Goal: Transaction & Acquisition: Obtain resource

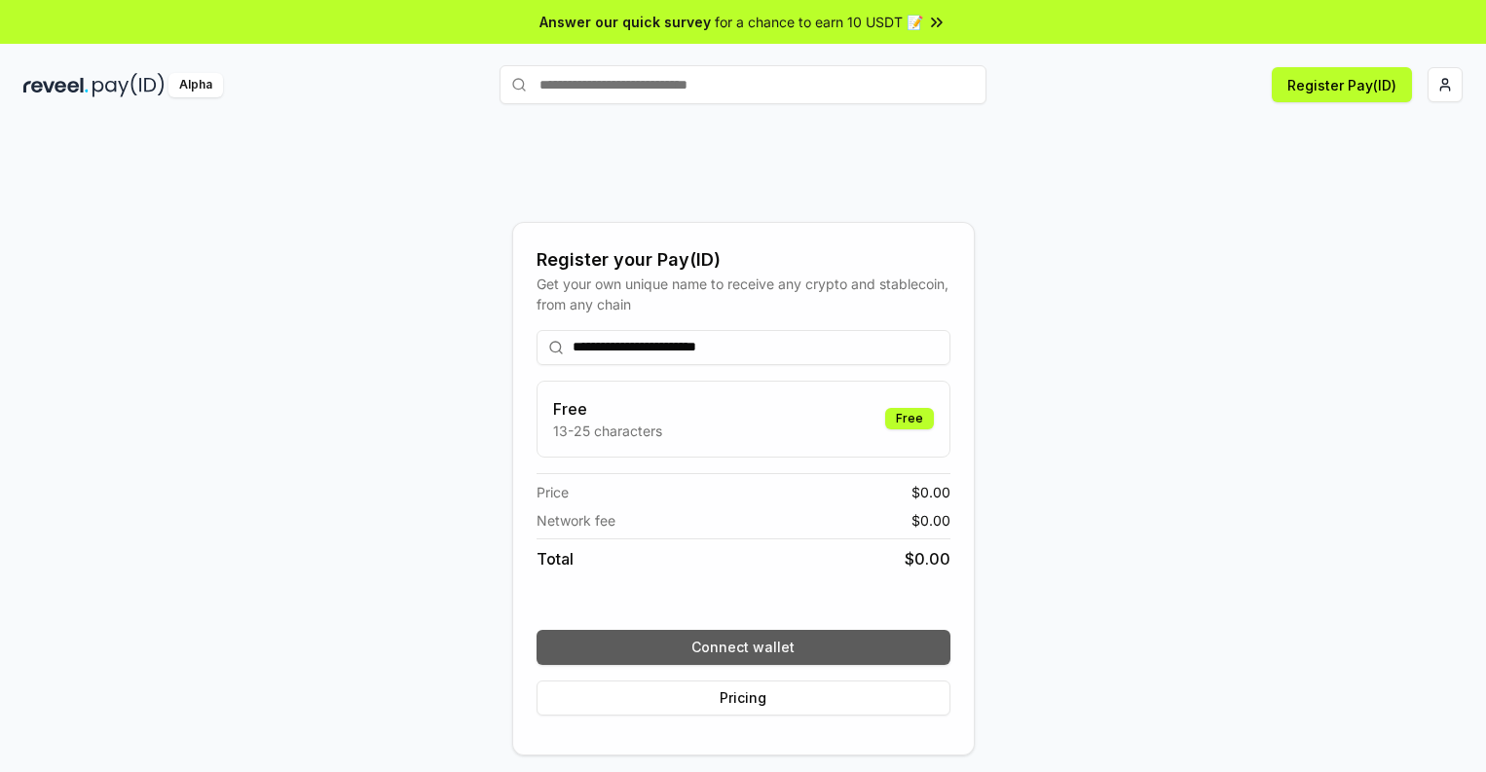
type input "**********"
click at [743, 646] on button "Connect wallet" at bounding box center [743, 647] width 414 height 35
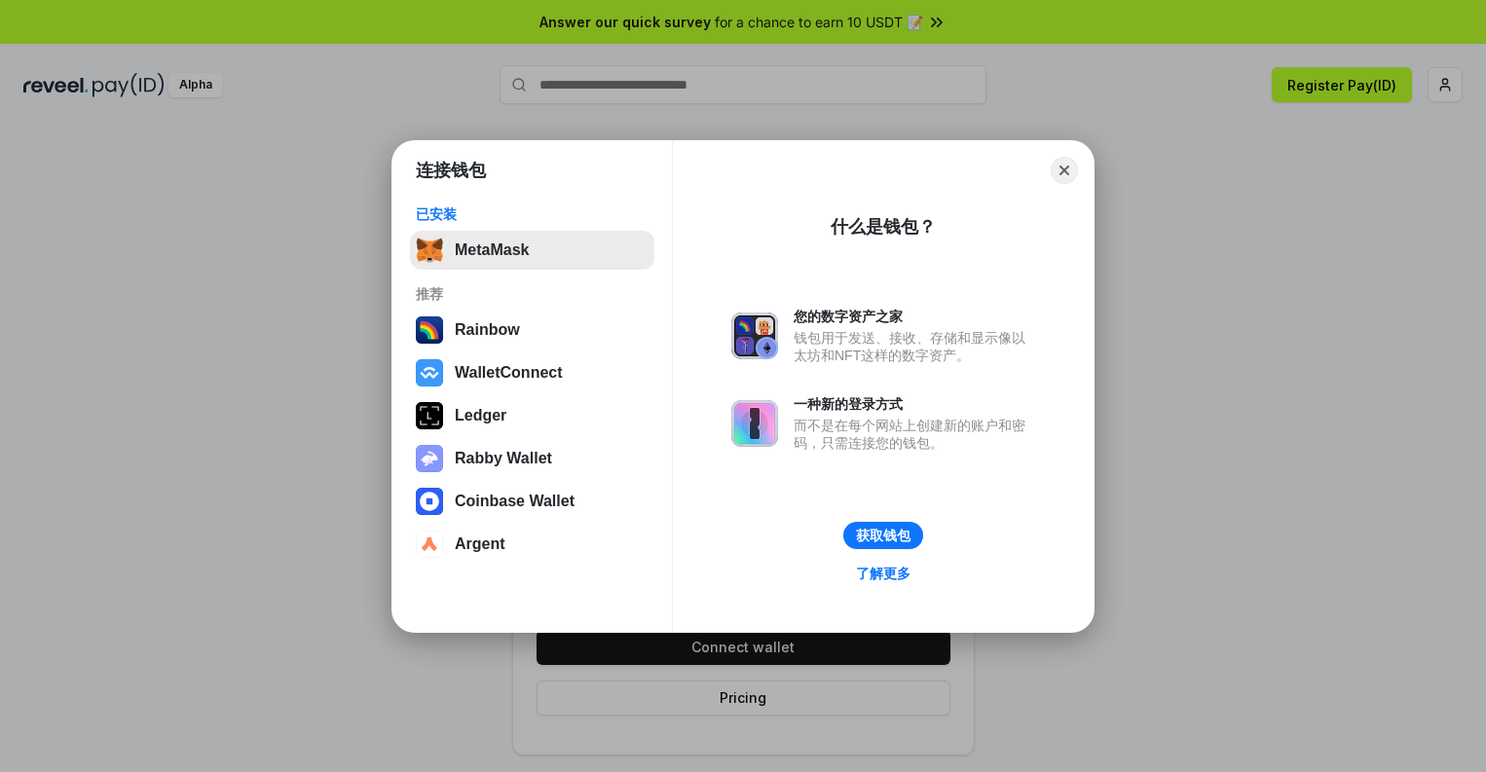
click at [532, 249] on button "MetaMask" at bounding box center [532, 250] width 244 height 39
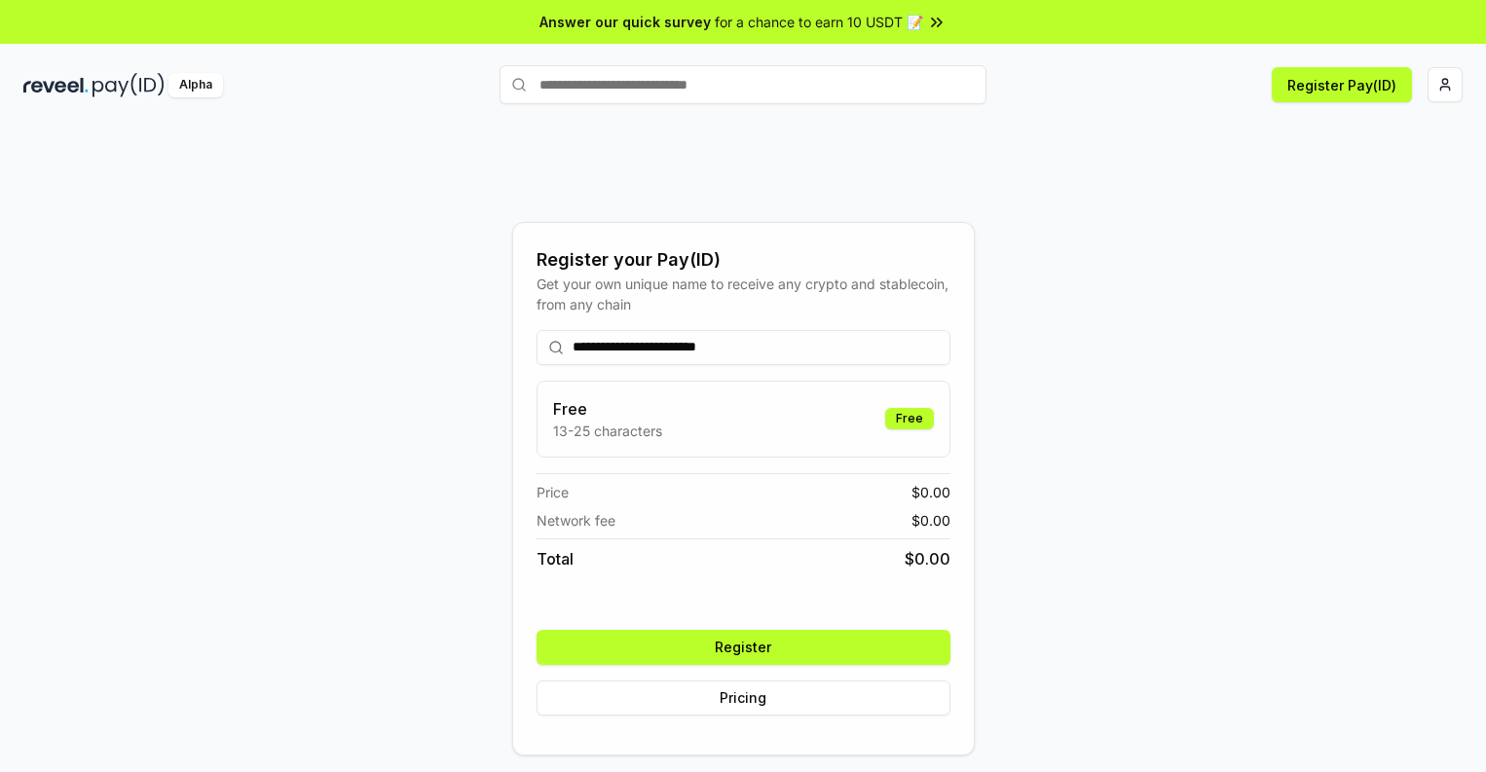
click at [743, 646] on button "Register" at bounding box center [743, 647] width 414 height 35
